Goal: Transaction & Acquisition: Purchase product/service

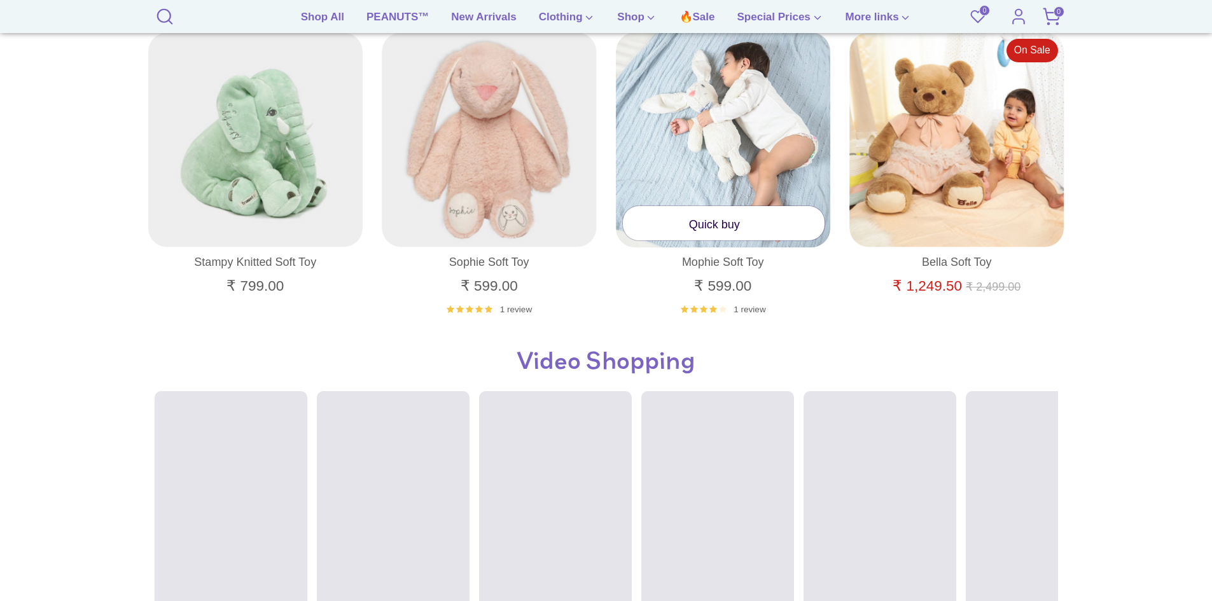
scroll to position [827, 0]
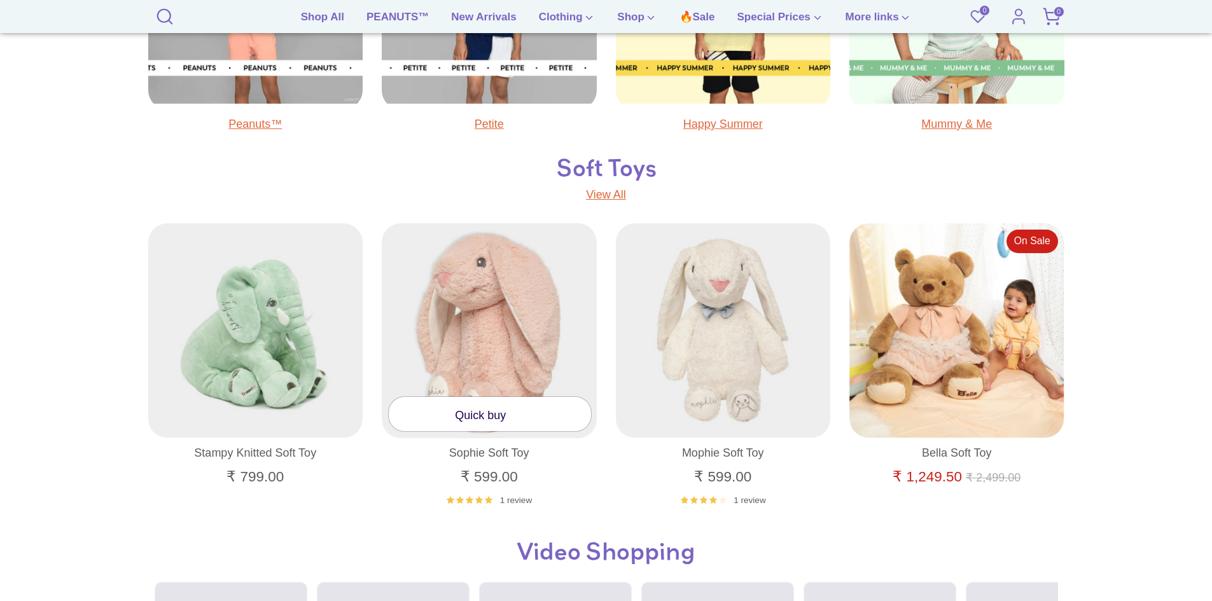
click at [485, 410] on link "Quick buy" at bounding box center [490, 414] width 202 height 34
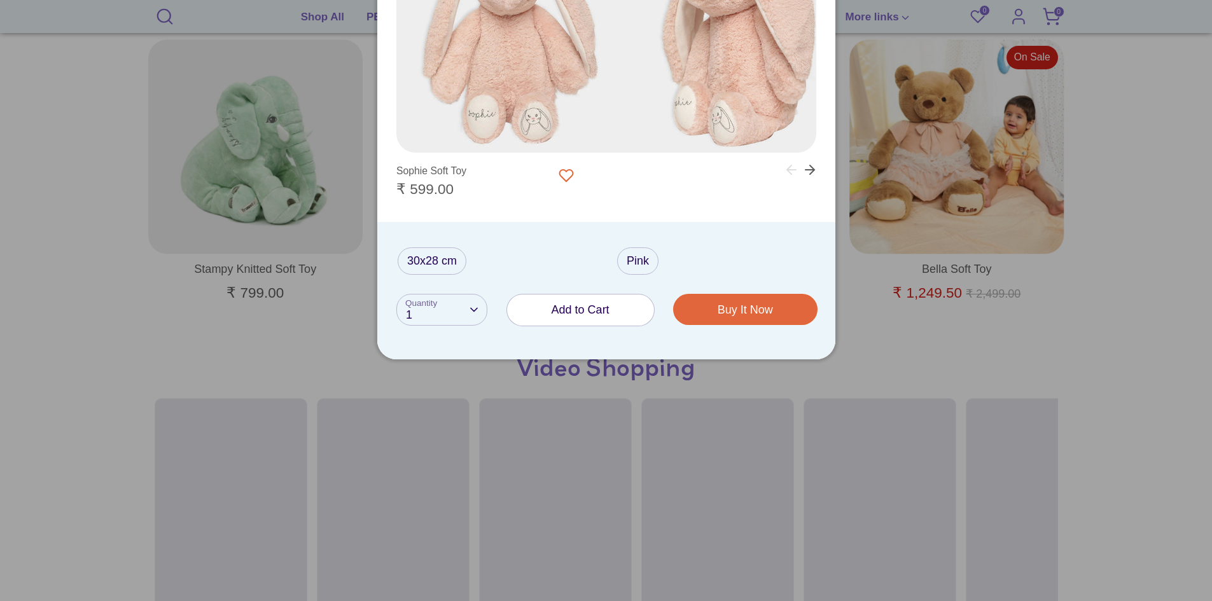
scroll to position [1018, 0]
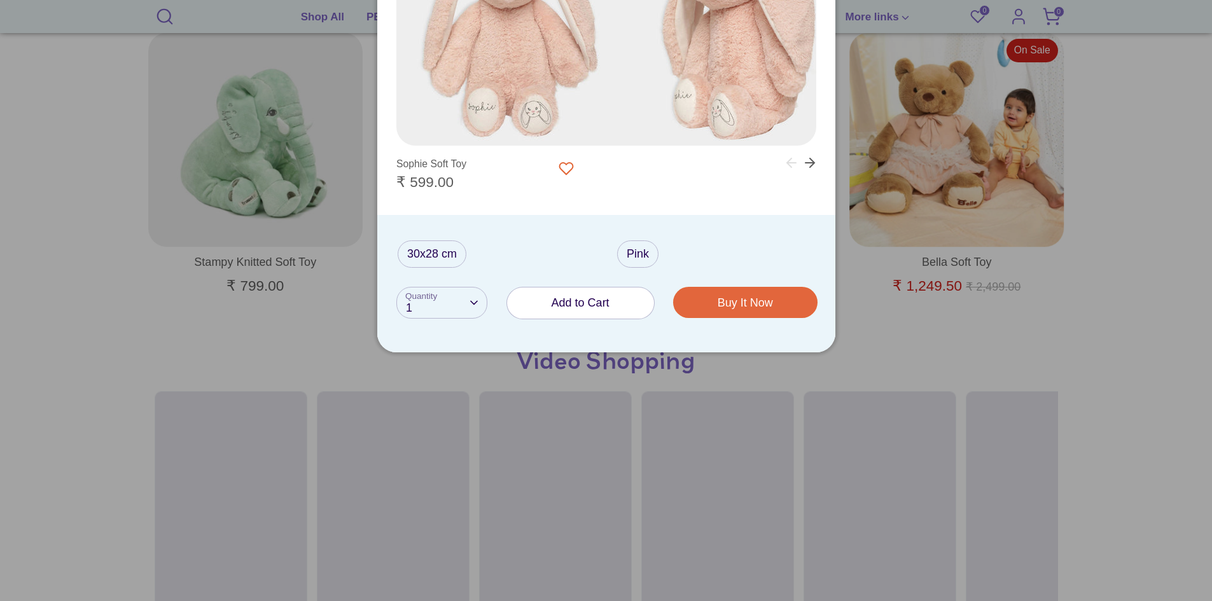
click at [964, 245] on div at bounding box center [606, 300] width 1212 height 601
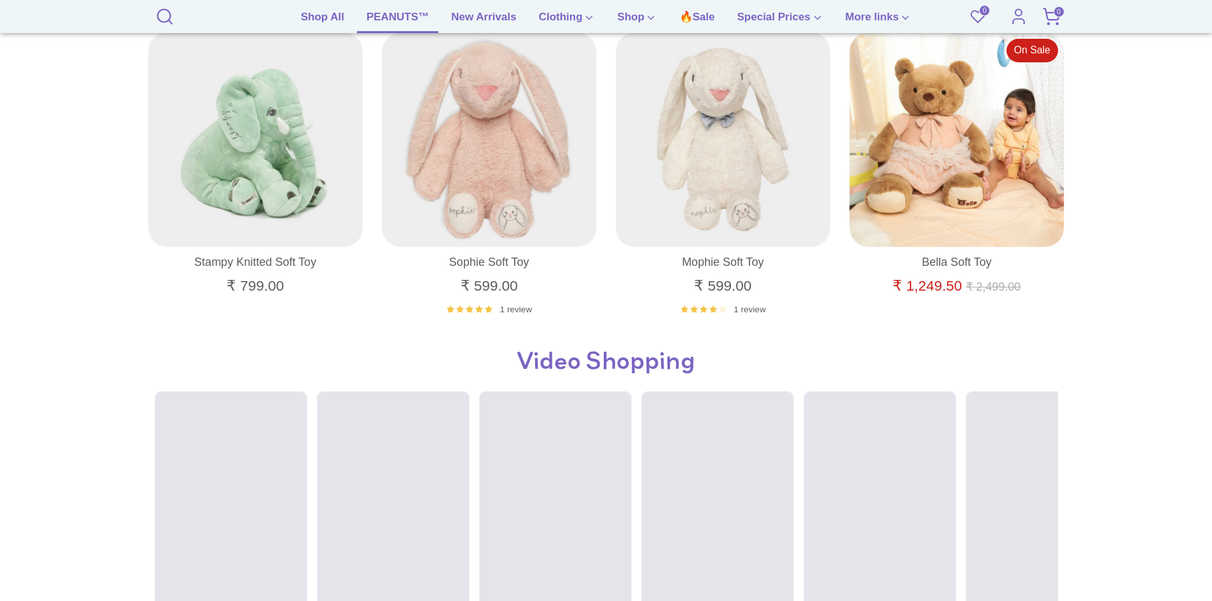
click at [391, 15] on link "PEANUTS™" at bounding box center [397, 21] width 81 height 24
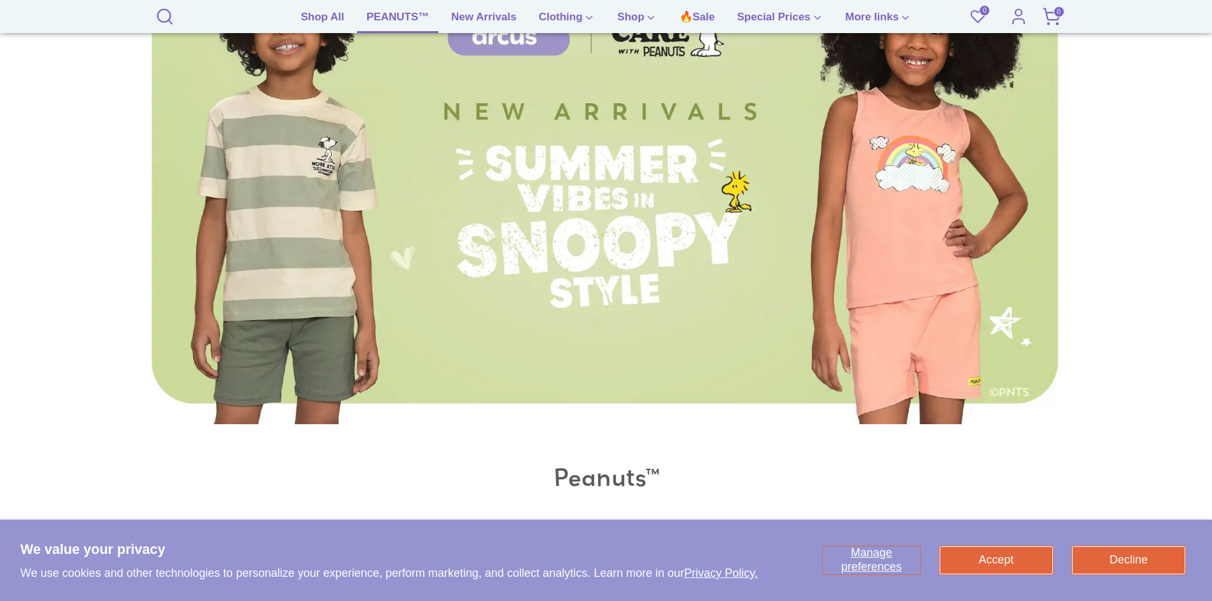
scroll to position [255, 0]
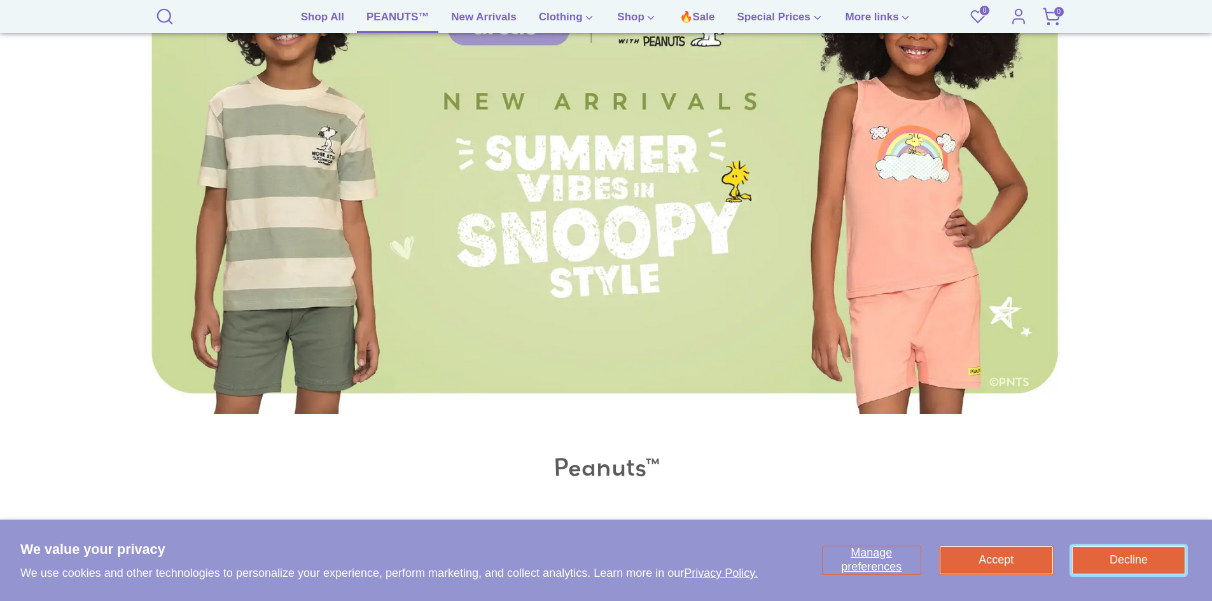
click at [1114, 562] on button "Decline" at bounding box center [1128, 561] width 113 height 28
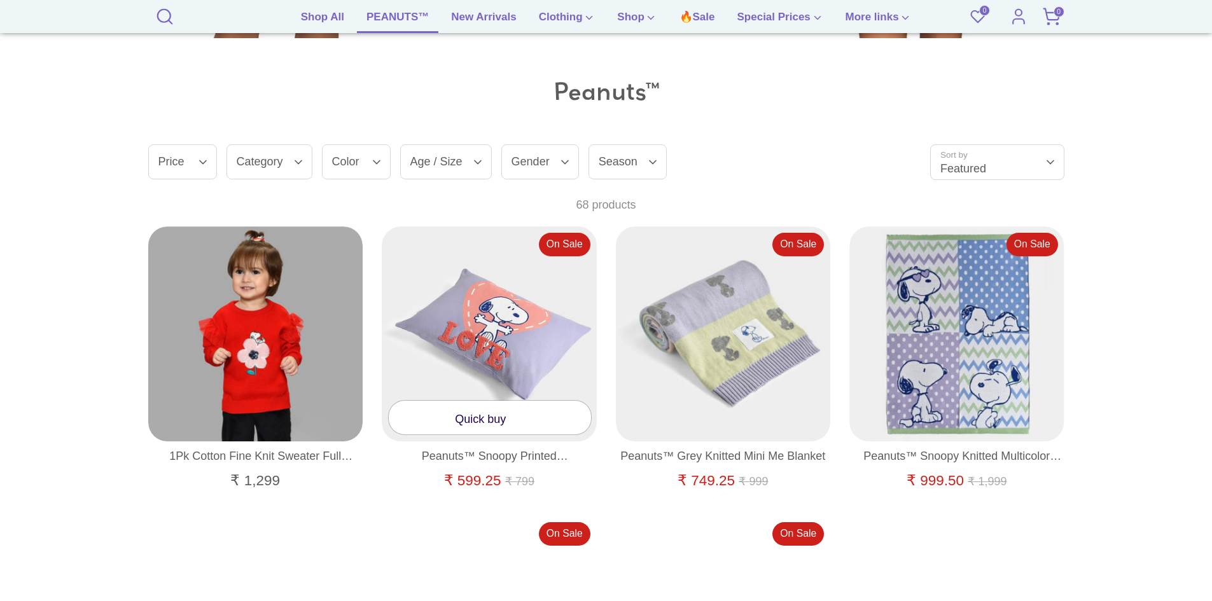
scroll to position [764, 0]
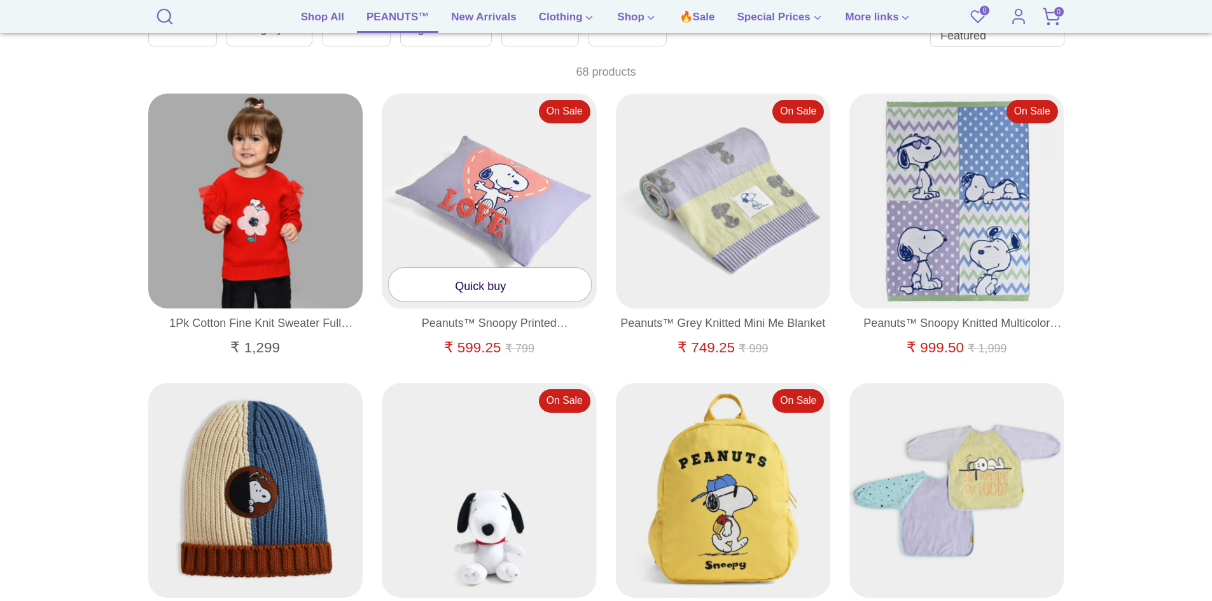
click at [475, 282] on link "Quick buy" at bounding box center [490, 285] width 202 height 34
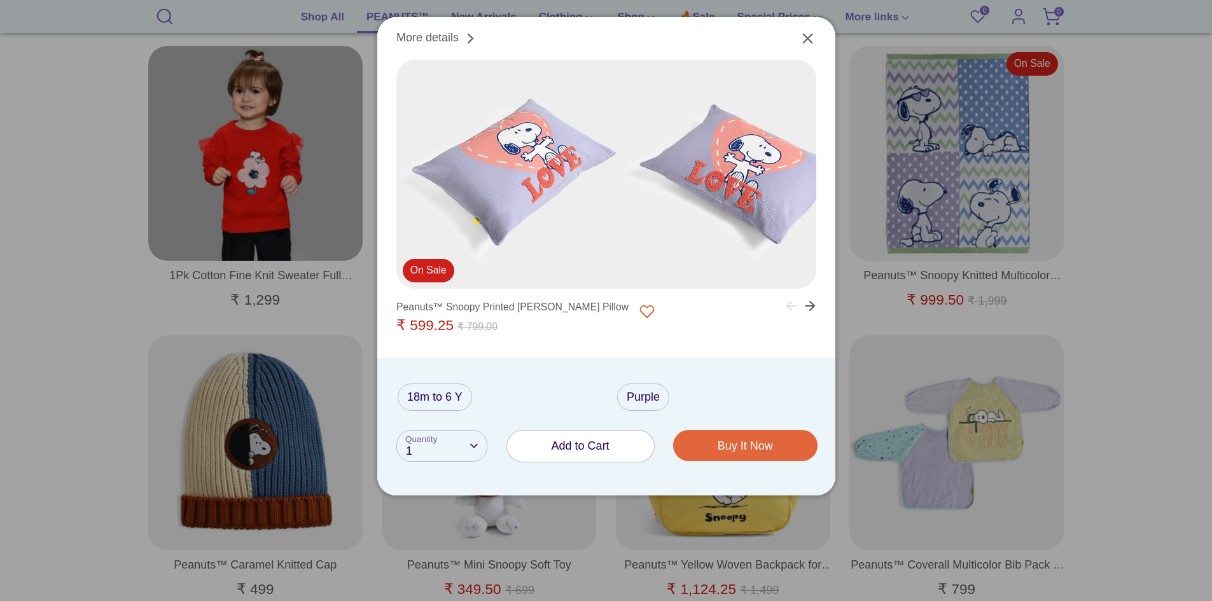
scroll to position [700, 0]
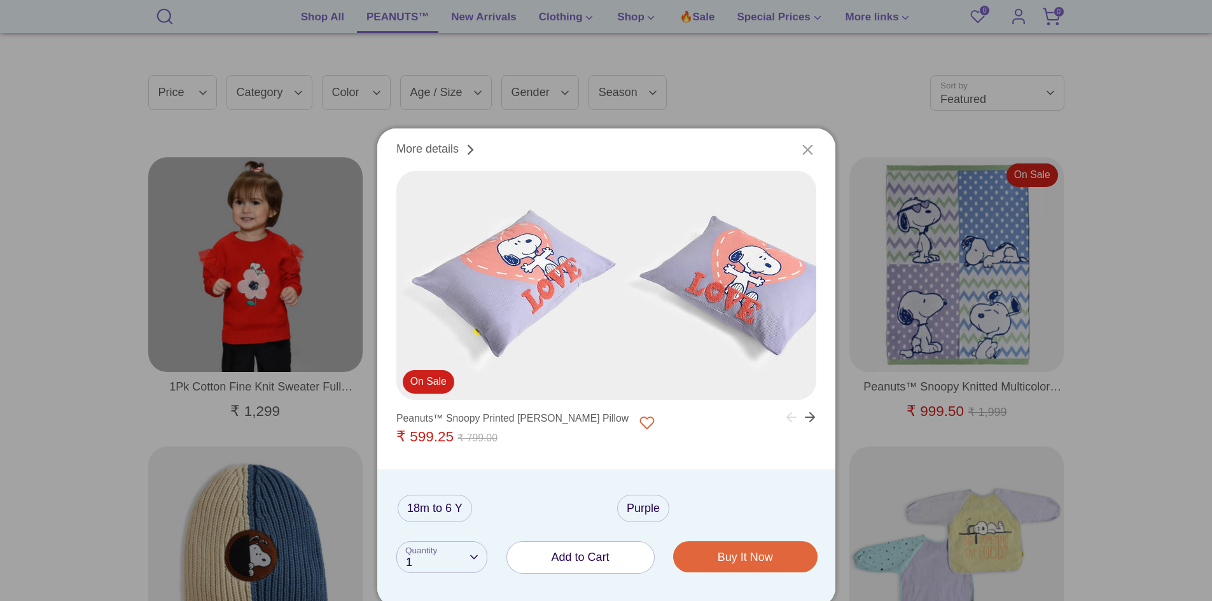
click at [806, 144] on icon "Close" at bounding box center [807, 149] width 17 height 17
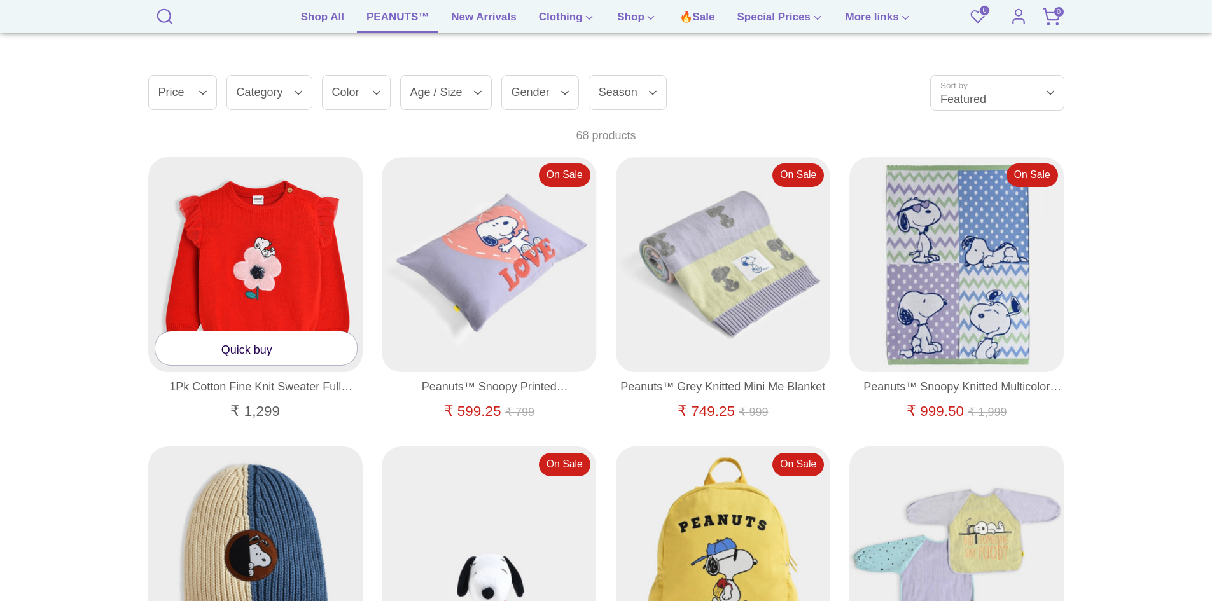
click at [229, 354] on link "Quick buy" at bounding box center [256, 349] width 202 height 34
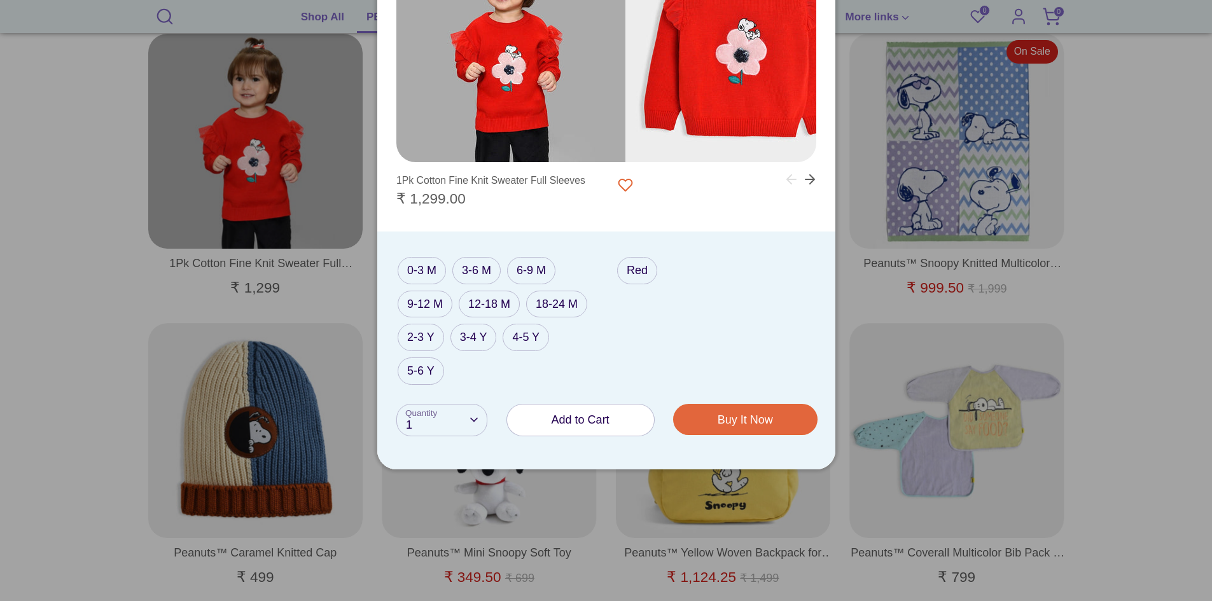
scroll to position [827, 0]
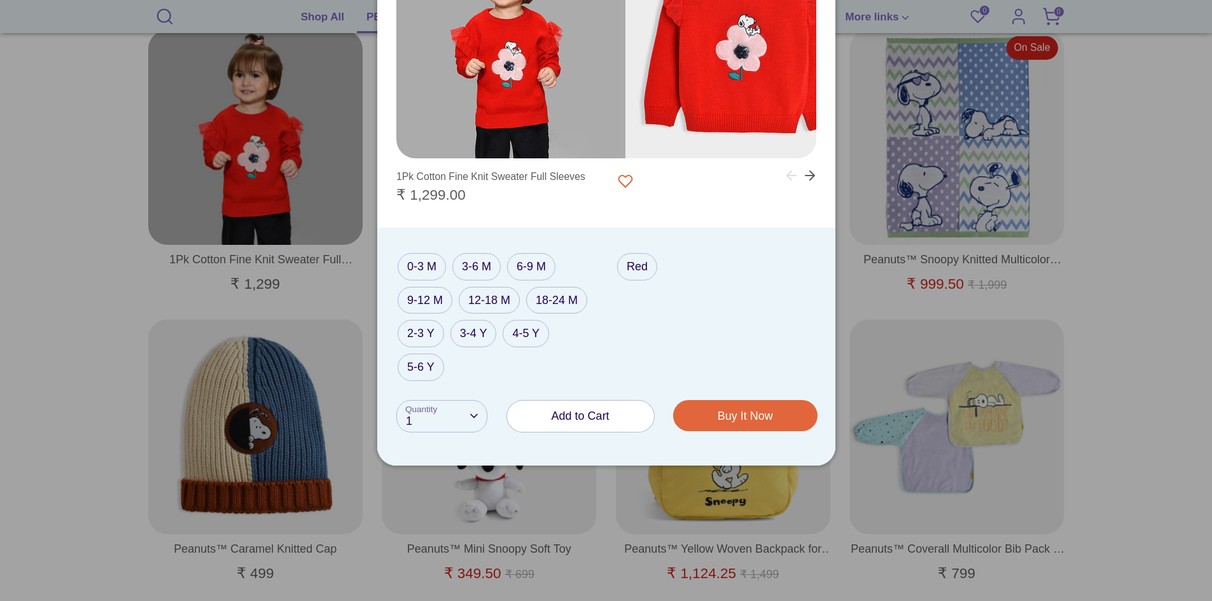
click at [522, 303] on div "0-3 M 3-6 M 6-9 M 9-12 M 12-18 M 18-24 M 2-3 Y 3-4 Y 4-5 Y 5-6 Y" at bounding box center [497, 314] width 198 height 134
click at [509, 302] on label "12-18 M" at bounding box center [489, 300] width 61 height 27
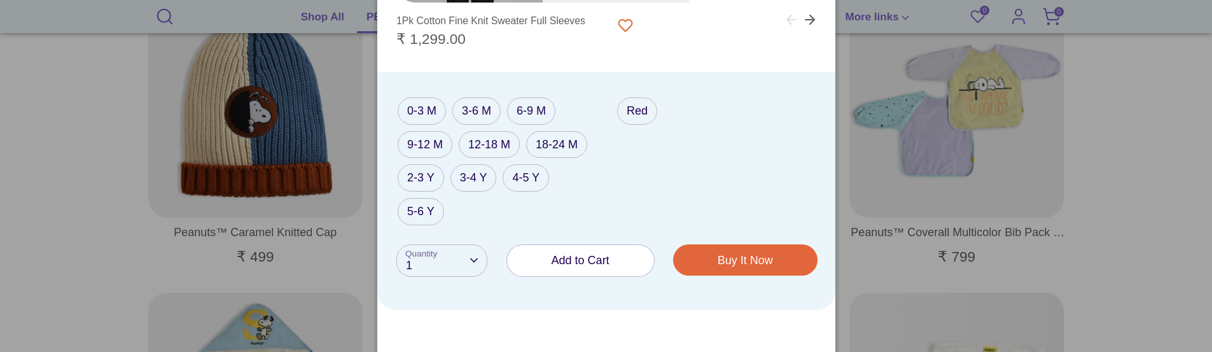
scroll to position [1146, 0]
click at [579, 256] on span "Add to Cart" at bounding box center [581, 259] width 58 height 13
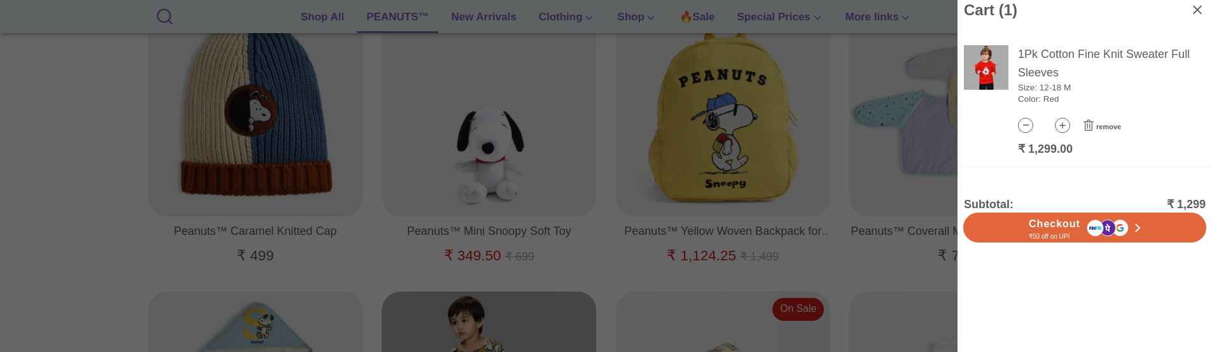
click at [1088, 123] on icon at bounding box center [1089, 126] width 3 height 6
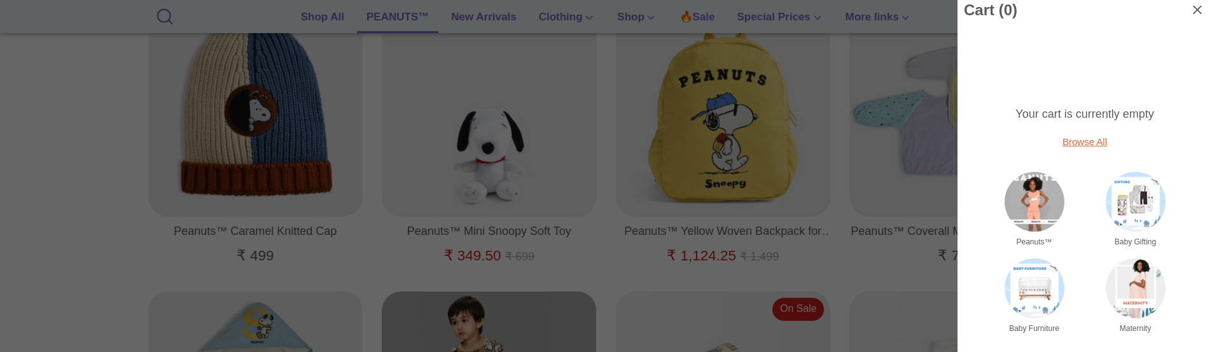
click at [612, 190] on div at bounding box center [606, 176] width 1212 height 352
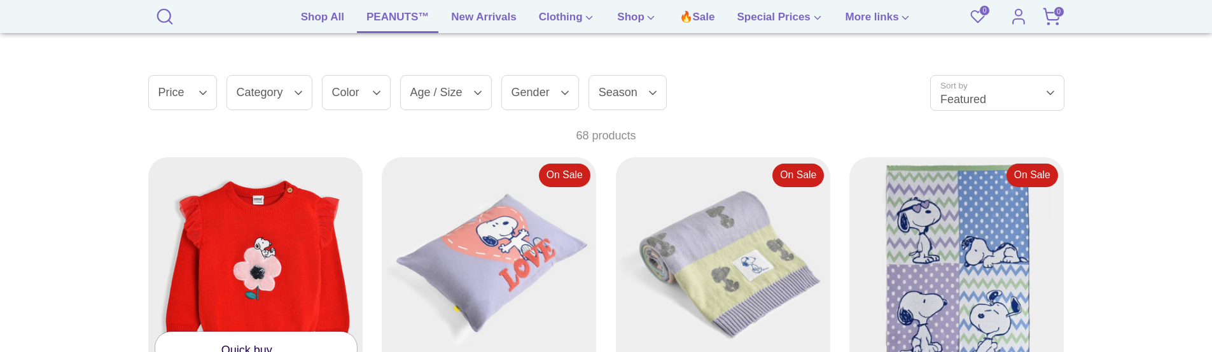
scroll to position [764, 0]
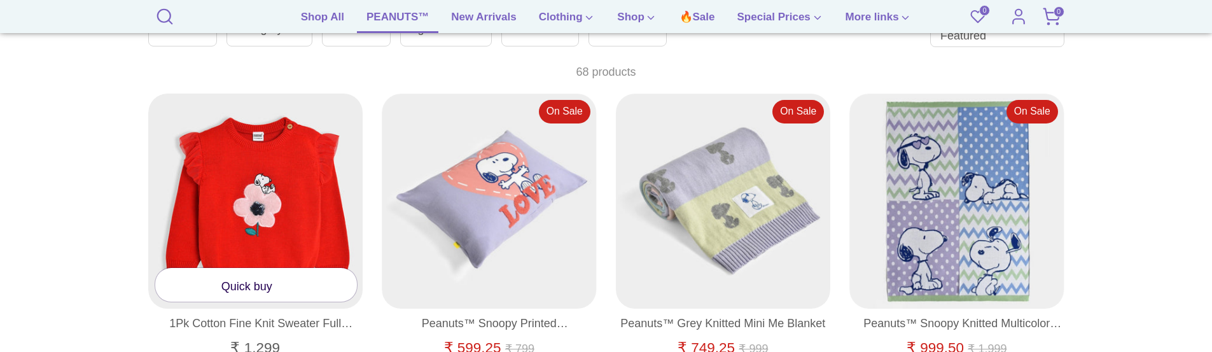
click at [251, 278] on link "Quick buy" at bounding box center [256, 285] width 202 height 34
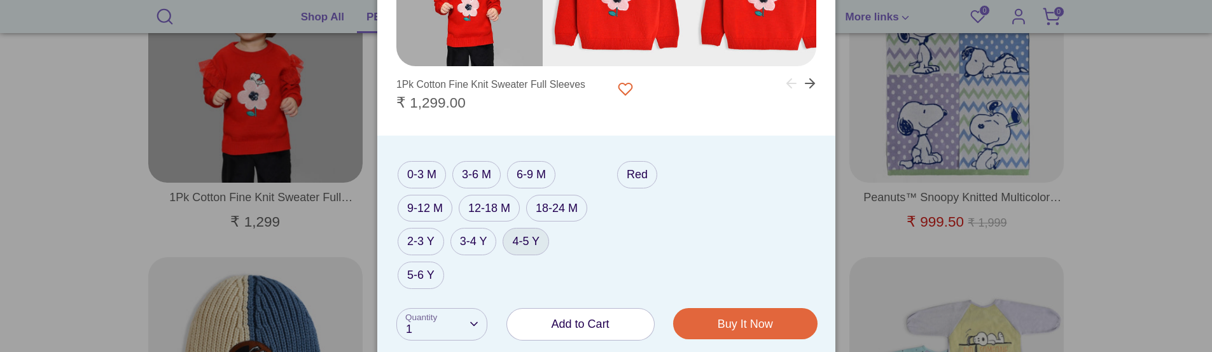
scroll to position [891, 0]
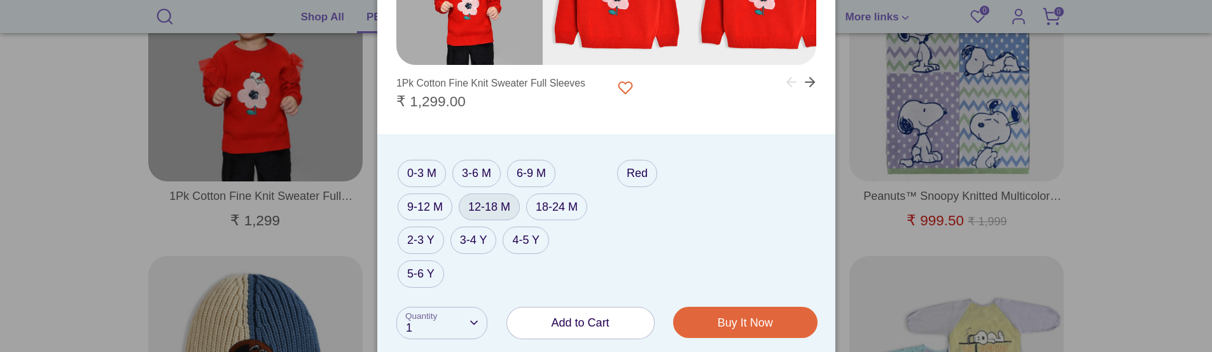
click at [498, 204] on label "12-18 M" at bounding box center [489, 206] width 61 height 27
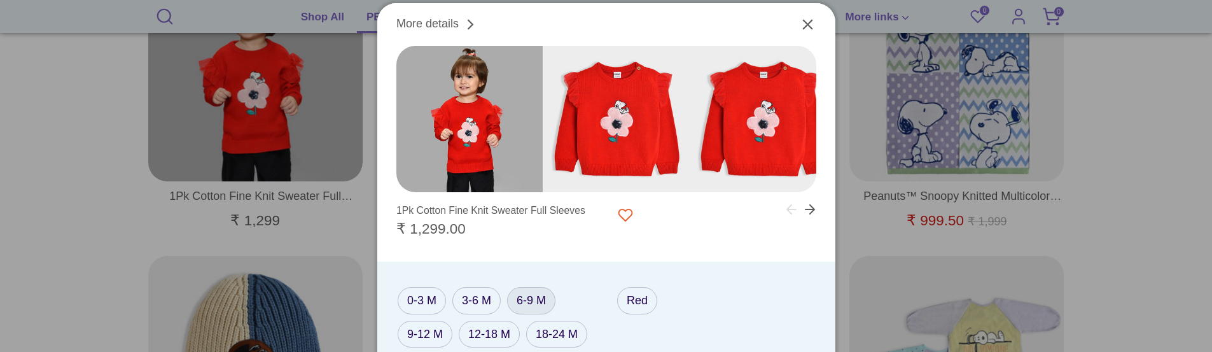
click at [526, 304] on label "6-9 M" at bounding box center [531, 300] width 48 height 27
click at [460, 302] on label "3-6 M" at bounding box center [477, 300] width 48 height 27
click at [531, 296] on label "6-9 M" at bounding box center [531, 300] width 48 height 27
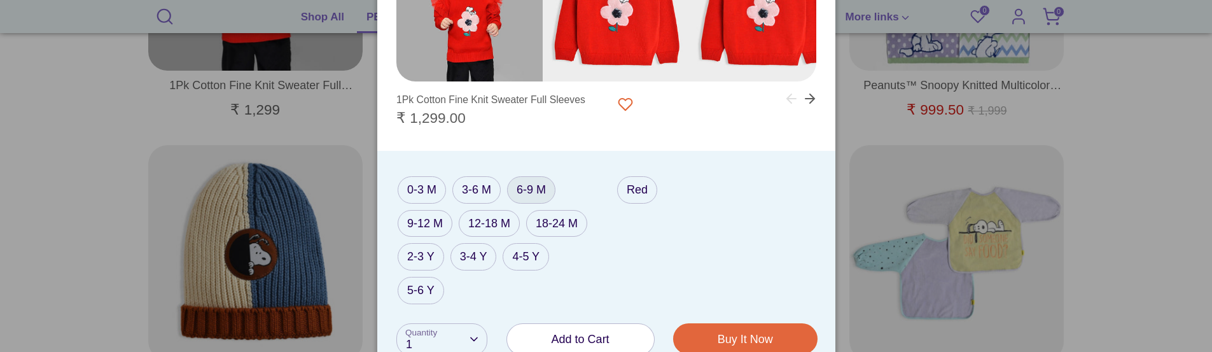
scroll to position [1018, 0]
